Goal: Transaction & Acquisition: Book appointment/travel/reservation

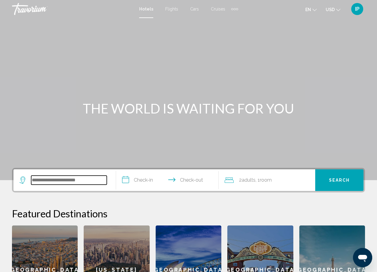
click at [89, 182] on input "Search widget" at bounding box center [69, 179] width 76 height 9
click at [315, 13] on button "en English Español Français Italiano Português русский" at bounding box center [310, 9] width 11 height 9
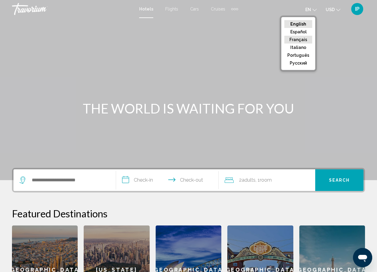
click at [302, 39] on button "Français" at bounding box center [298, 40] width 28 height 8
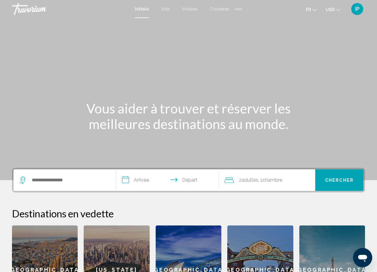
click at [329, 14] on div "fr English Español Français Italiano Português русский USD USD ($) MXN (Mex$) C…" at bounding box center [306, 9] width 117 height 13
click at [332, 9] on span "USD" at bounding box center [330, 9] width 9 height 5
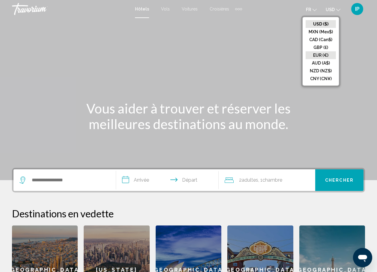
click at [319, 57] on button "EUR (€)" at bounding box center [321, 55] width 30 height 8
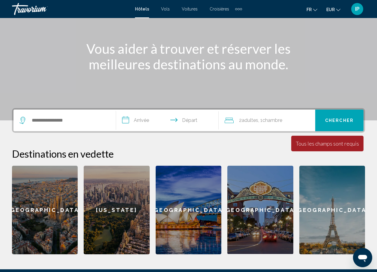
scroll to position [60, 0]
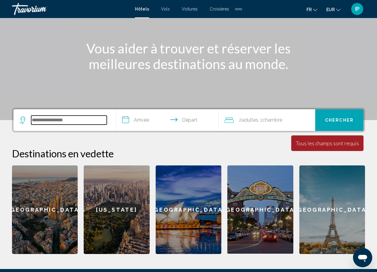
click at [46, 118] on input "Search widget" at bounding box center [69, 119] width 76 height 9
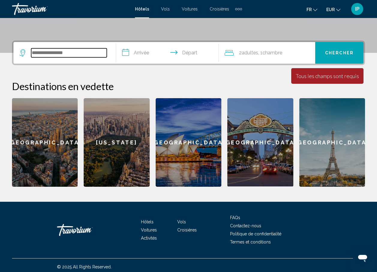
scroll to position [130, 0]
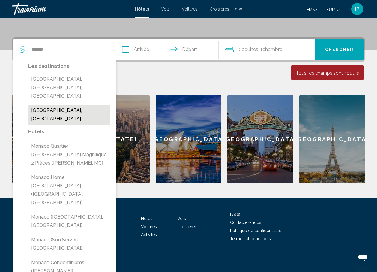
click at [74, 105] on button "[GEOGRAPHIC_DATA], [GEOGRAPHIC_DATA]" at bounding box center [69, 115] width 82 height 20
type input "**********"
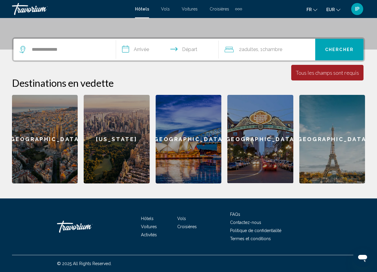
click at [143, 51] on input "**********" at bounding box center [168, 50] width 105 height 23
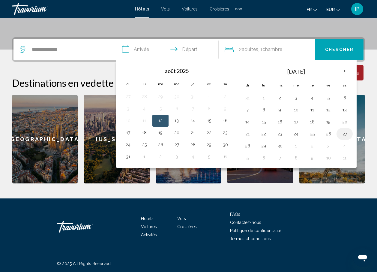
click at [343, 133] on button "27" at bounding box center [345, 134] width 10 height 8
click at [249, 149] on button "28" at bounding box center [248, 146] width 10 height 8
type input "**********"
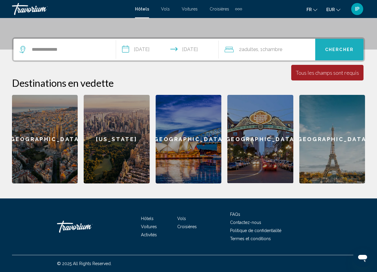
click at [337, 49] on span "Chercher" at bounding box center [339, 49] width 28 height 5
